Goal: Find specific page/section: Find specific page/section

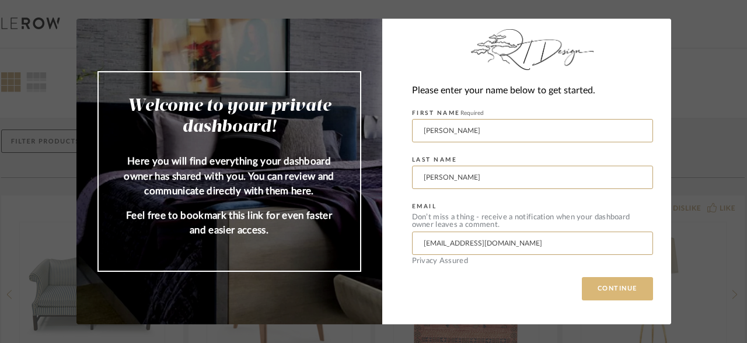
click at [616, 297] on button "CONTINUE" at bounding box center [617, 288] width 71 height 23
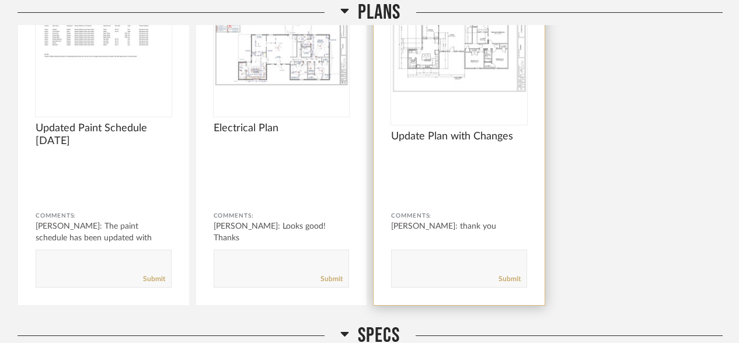
scroll to position [273, 0]
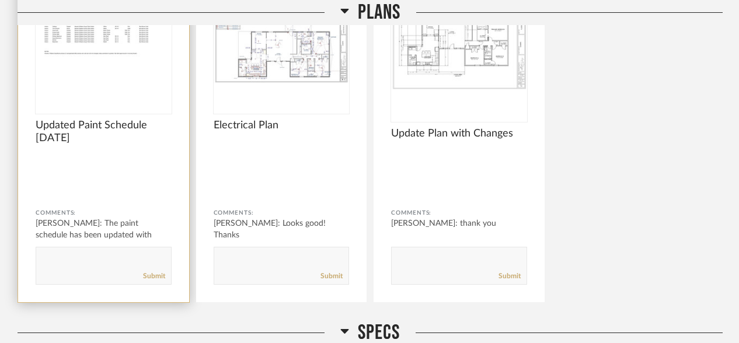
click at [95, 140] on span "Updated Paint Schedule [DATE]" at bounding box center [104, 132] width 136 height 26
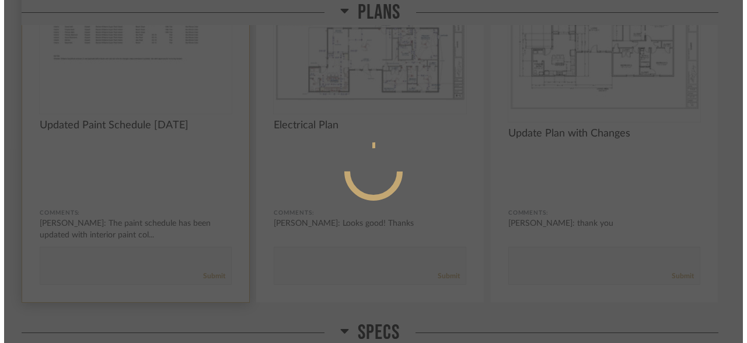
scroll to position [0, 0]
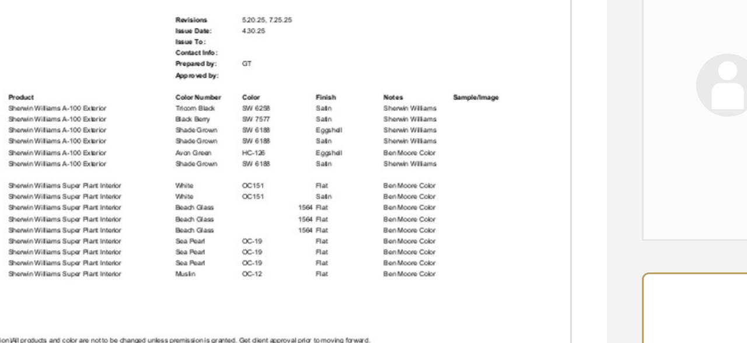
click at [234, 207] on img "0" at bounding box center [230, 194] width 263 height 302
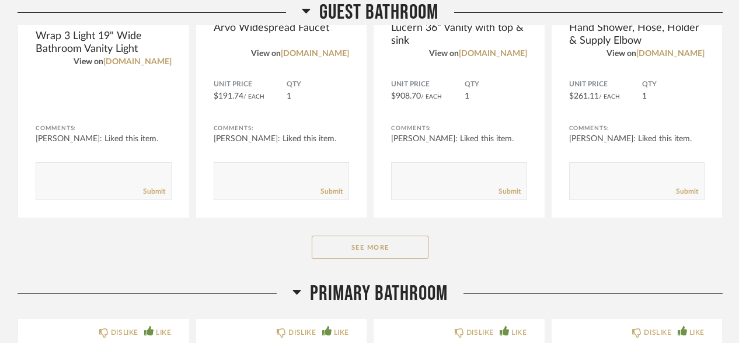
scroll to position [2986, 0]
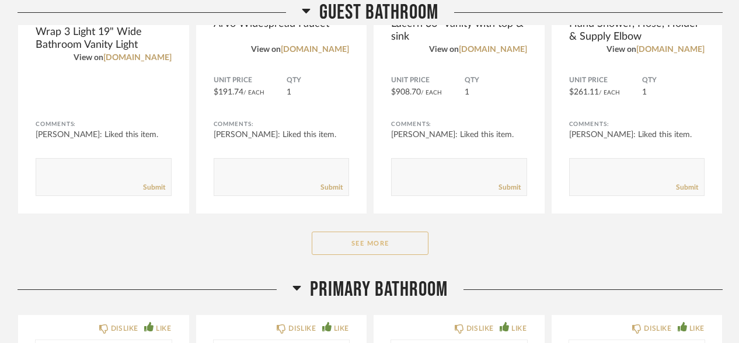
click at [344, 238] on button "See More" at bounding box center [370, 243] width 117 height 23
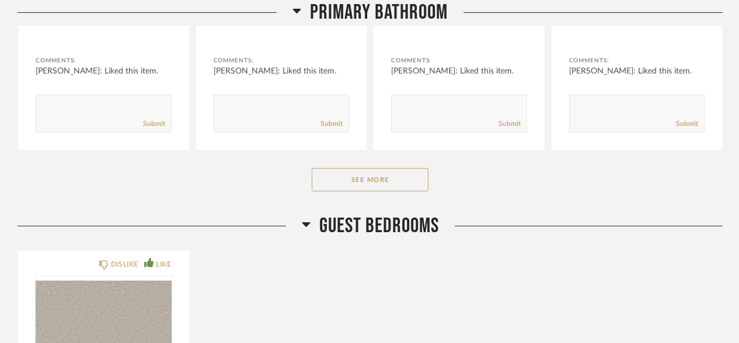
scroll to position [4277, 0]
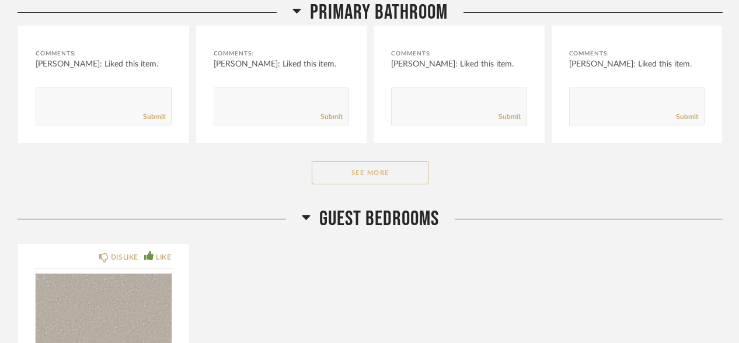
click at [366, 173] on button "See More" at bounding box center [370, 172] width 117 height 23
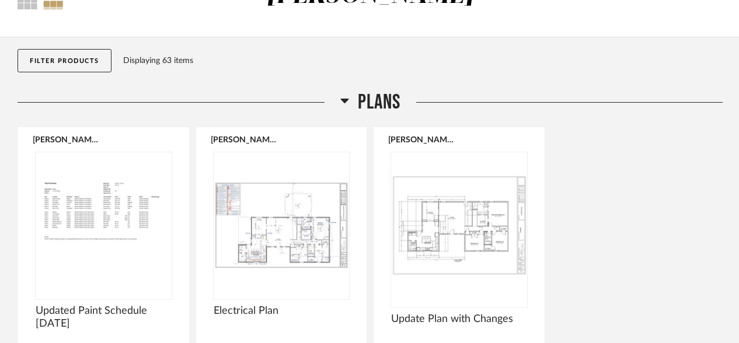
scroll to position [107, 0]
